Goal: Check status: Check status

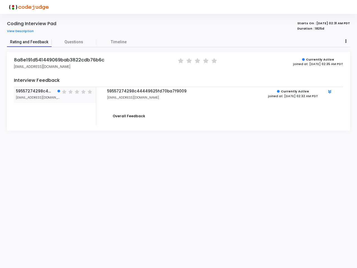
click at [29, 42] on span "Rating and Feedback" at bounding box center [29, 42] width 45 height 6
click at [74, 42] on span "Questions" at bounding box center [74, 42] width 45 height 6
click at [119, 42] on span "Timeline" at bounding box center [119, 42] width 16 height 6
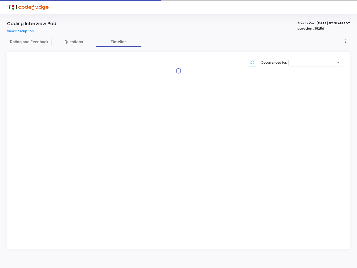
click at [179, 61] on div at bounding box center [103, 63] width 184 height 8
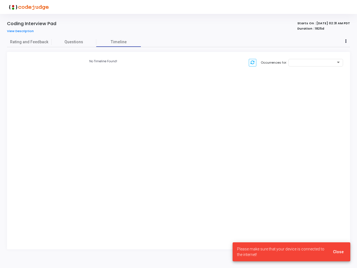
click at [188, 61] on div "No Timeline Found!" at bounding box center [103, 62] width 178 height 6
click at [196, 61] on div "Occurrences for:" at bounding box center [270, 63] width 151 height 8
click at [204, 61] on div "Occurrences for:" at bounding box center [270, 63] width 145 height 8
click at [213, 61] on div "Occurrences for:" at bounding box center [270, 63] width 145 height 8
click at [55, 95] on div "No Timeline Found! Occurrences for:" at bounding box center [178, 150] width 343 height 197
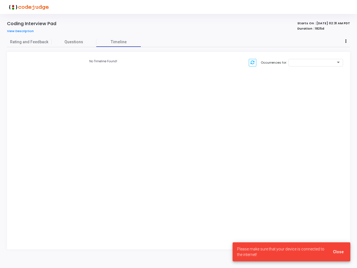
click at [65, 92] on div "No Timeline Found! Occurrences for:" at bounding box center [178, 150] width 343 height 197
